Goal: Task Accomplishment & Management: Manage account settings

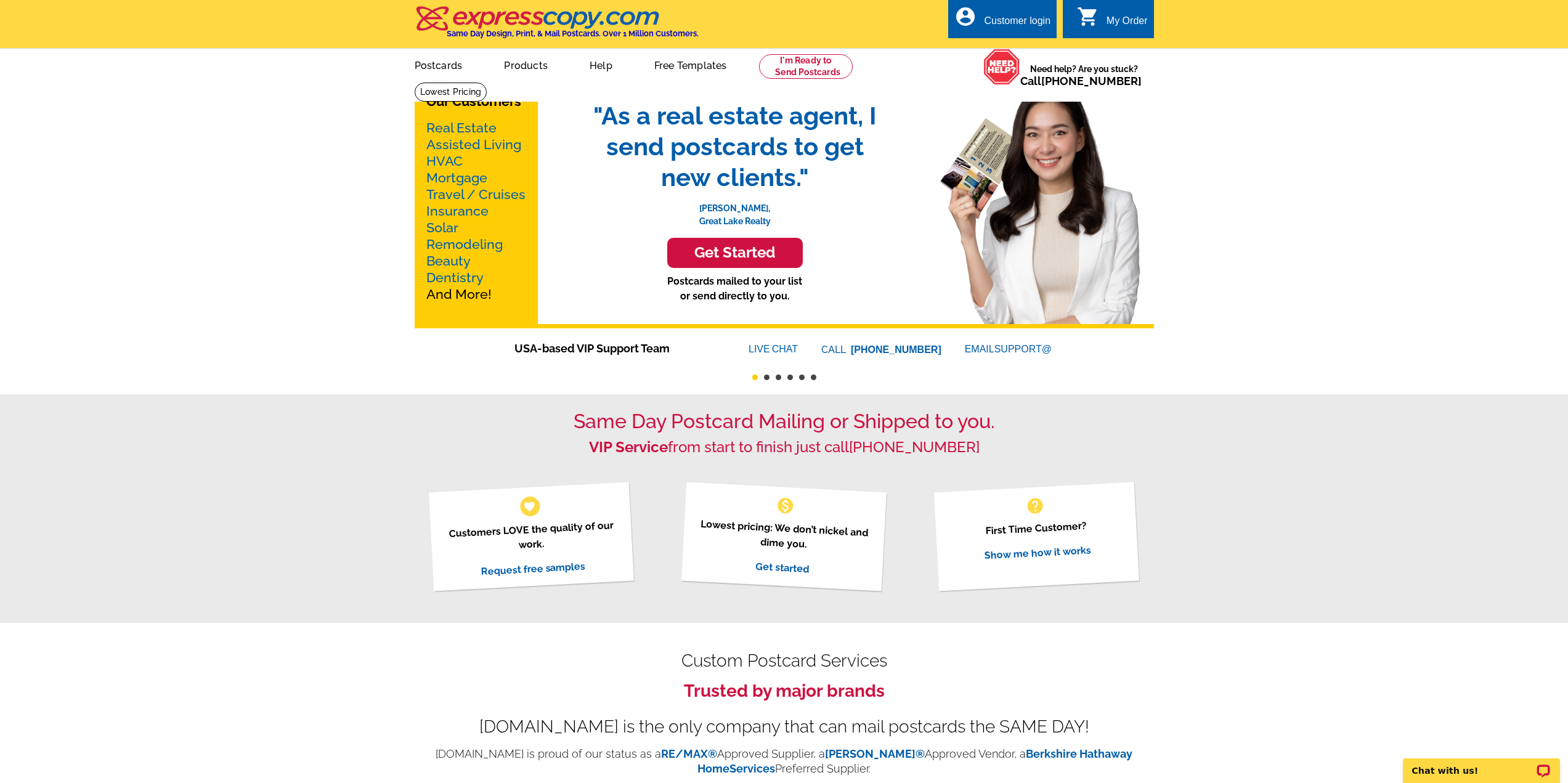
click at [1003, 23] on div "Customer login" at bounding box center [1018, 24] width 67 height 17
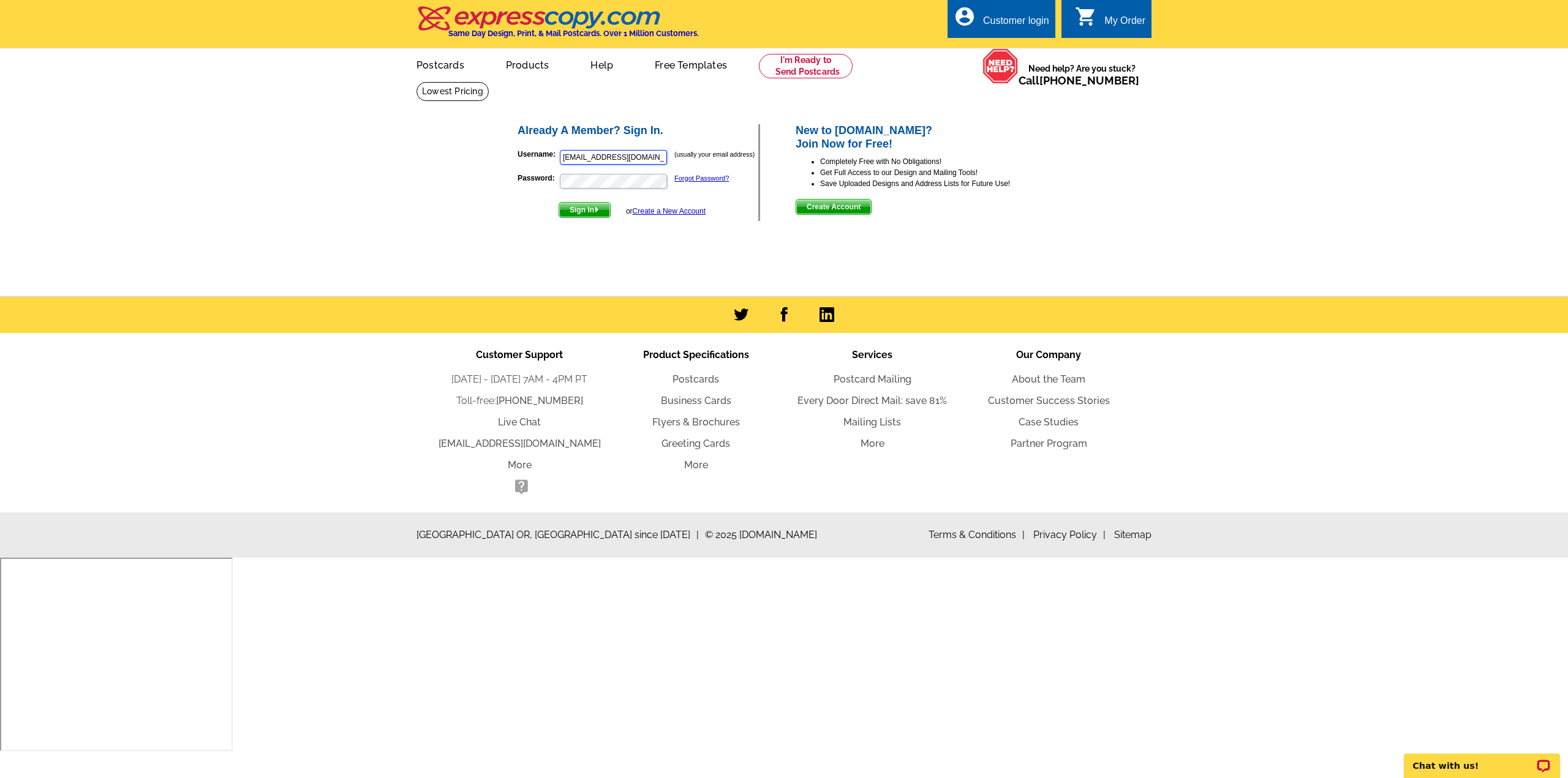
click at [635, 153] on input "jdangler@kw.com" at bounding box center [613, 157] width 107 height 15
type input "debbybolt@charter.net"
click at [587, 208] on span "Sign In" at bounding box center [584, 210] width 51 height 15
